Goal: Find specific page/section: Find specific page/section

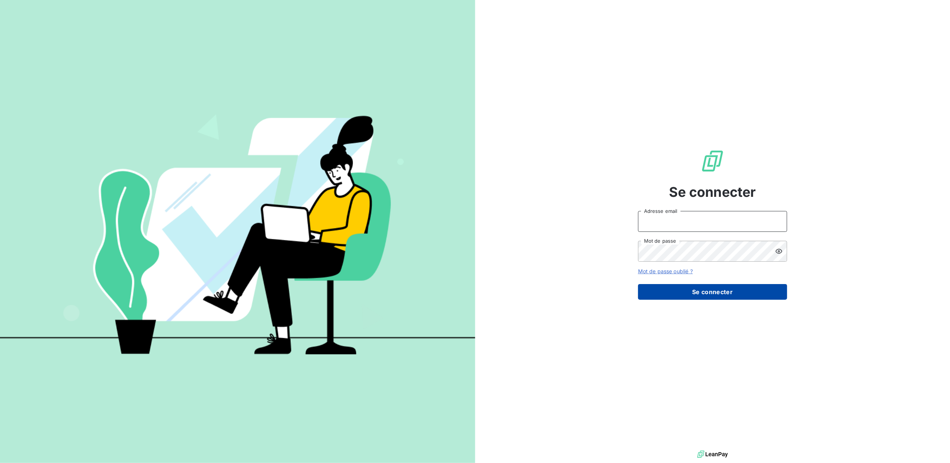
type input "[EMAIL_ADDRESS][DOMAIN_NAME]"
click at [709, 295] on button "Se connecter" at bounding box center [712, 292] width 149 height 16
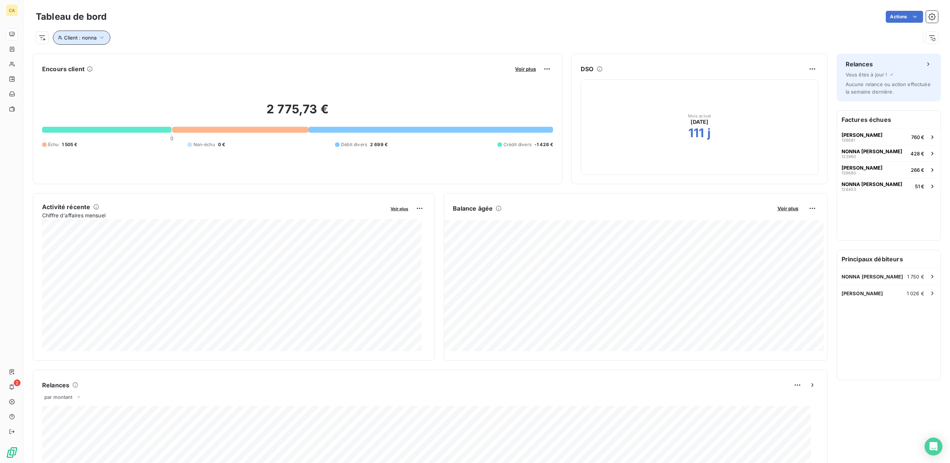
click at [101, 38] on icon "button" at bounding box center [102, 38] width 4 height 2
drag, startPoint x: 203, startPoint y: 57, endPoint x: 105, endPoint y: 45, distance: 98.7
click at [105, 45] on div "Client Contient like nonna Supprimer le filtre" at bounding box center [159, 67] width 213 height 45
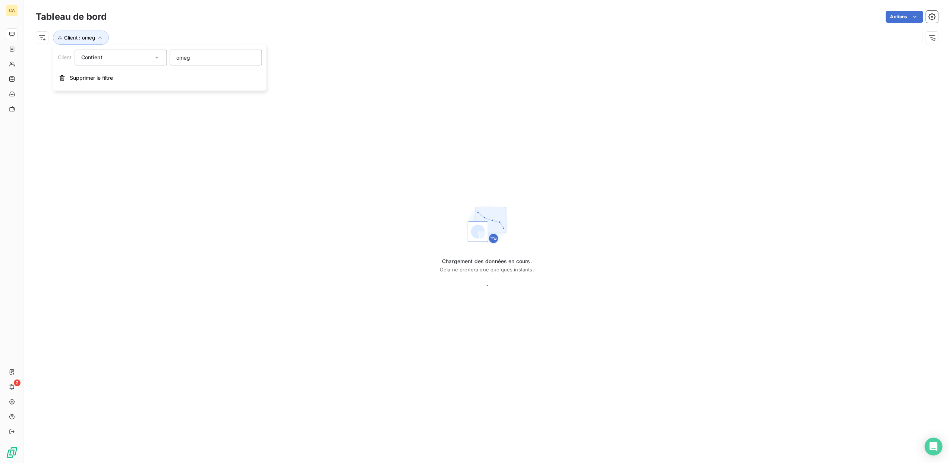
type input "omega"
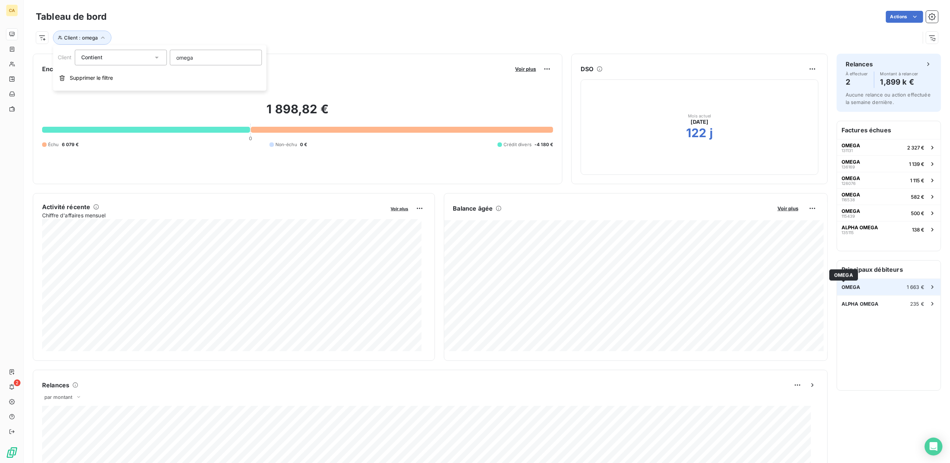
click at [848, 288] on span "OMEGA" at bounding box center [850, 287] width 19 height 6
